Goal: Find specific page/section: Find specific page/section

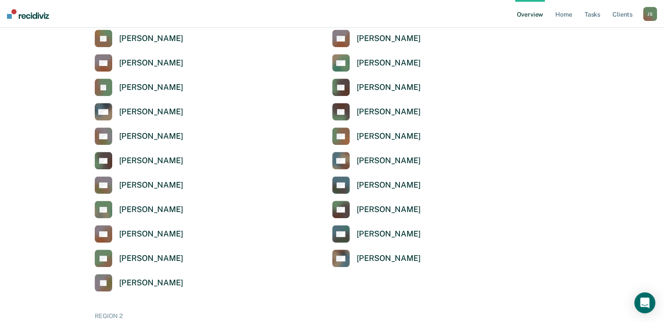
scroll to position [472, 0]
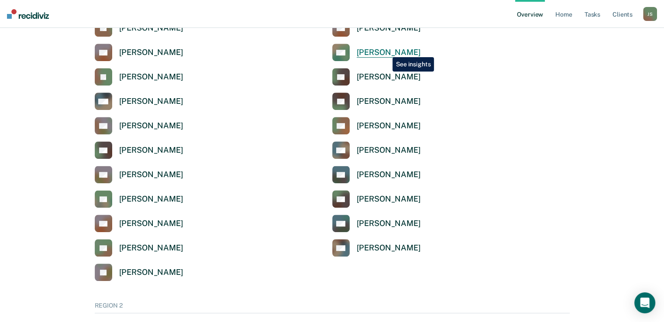
click at [386, 51] on div "[PERSON_NAME]" at bounding box center [389, 53] width 64 height 10
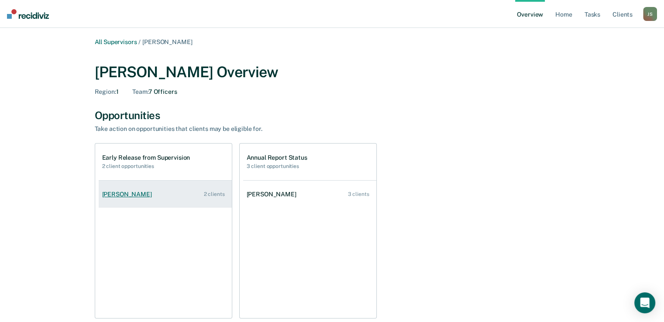
click at [125, 196] on div "[PERSON_NAME]" at bounding box center [128, 194] width 53 height 7
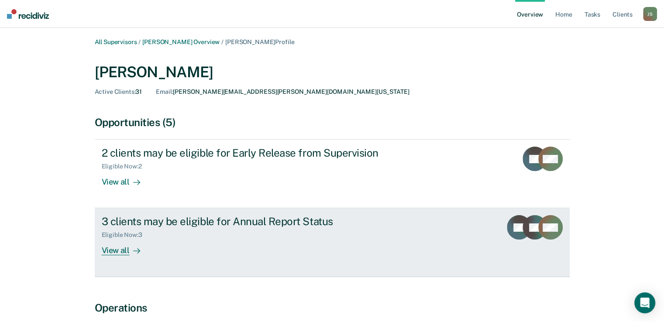
click at [118, 252] on div "View all" at bounding box center [126, 247] width 49 height 17
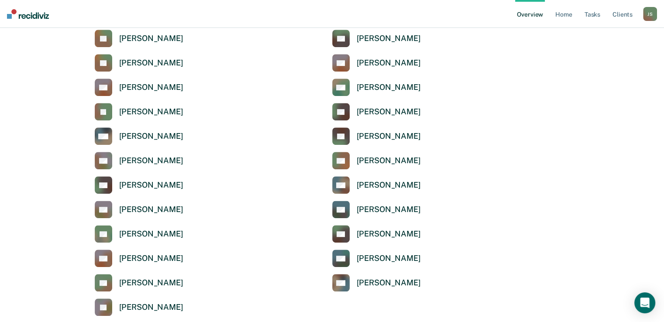
scroll to position [431, 0]
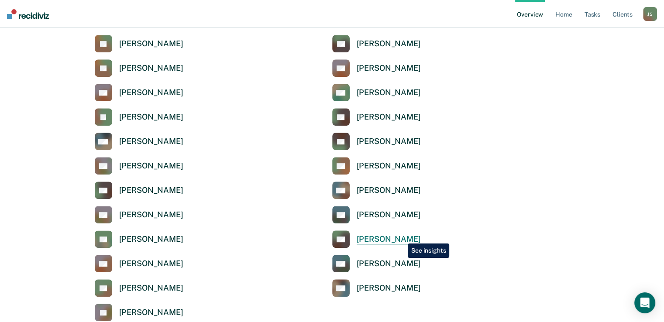
click at [401, 237] on div "[PERSON_NAME]" at bounding box center [389, 239] width 64 height 10
